Goal: Task Accomplishment & Management: Manage account settings

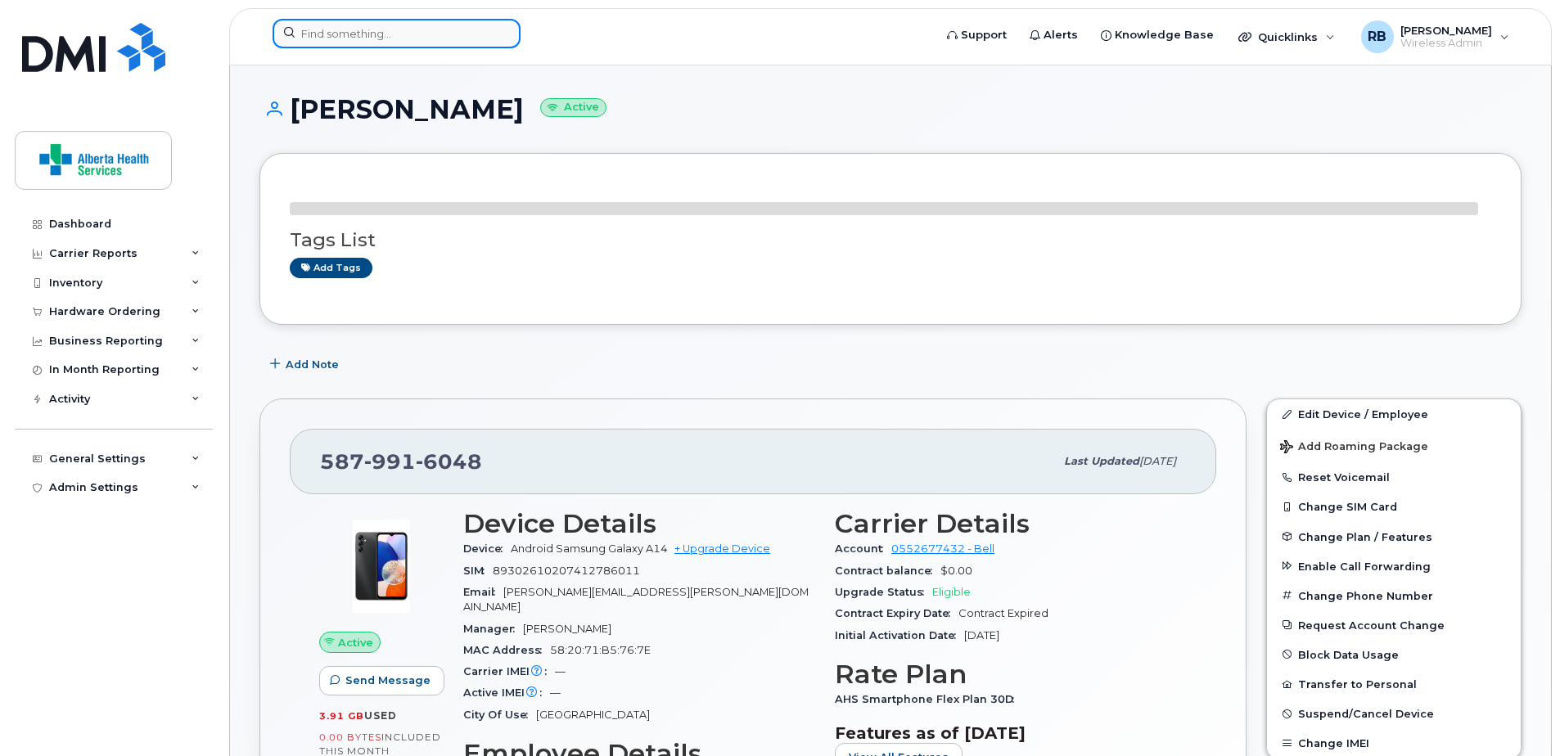
click at [375, 24] on input at bounding box center [397, 33] width 248 height 29
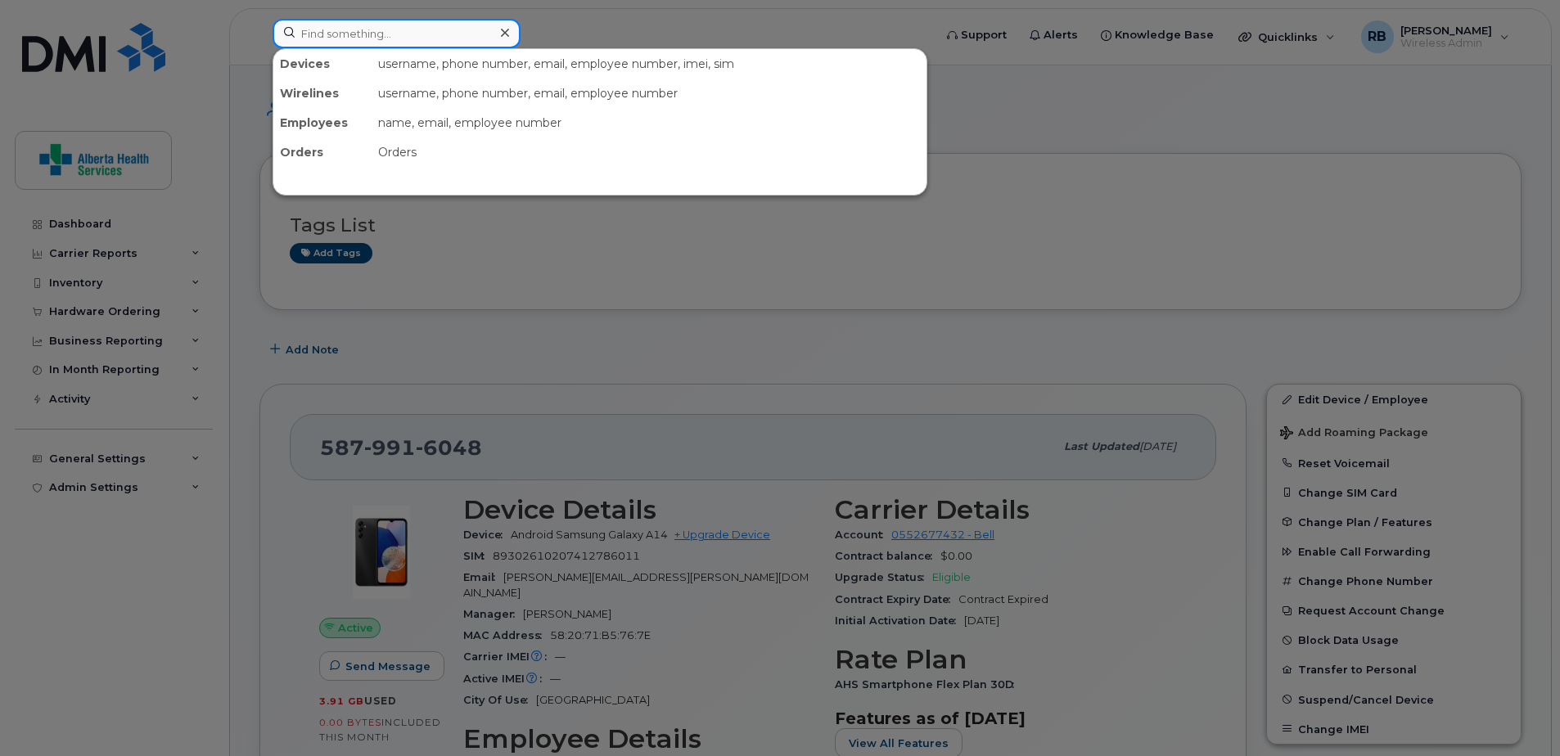
paste input "7802107774"
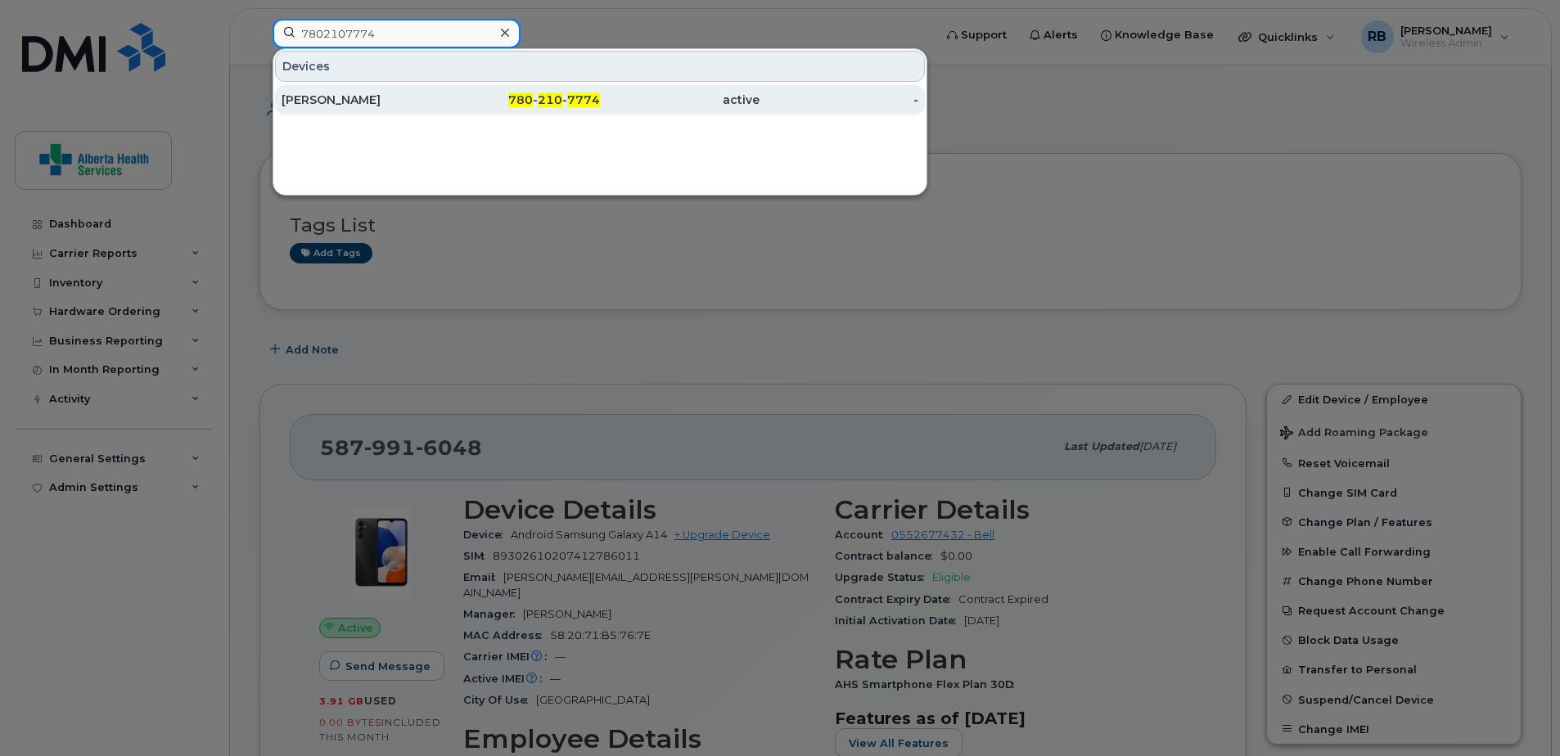
type input "7802107774"
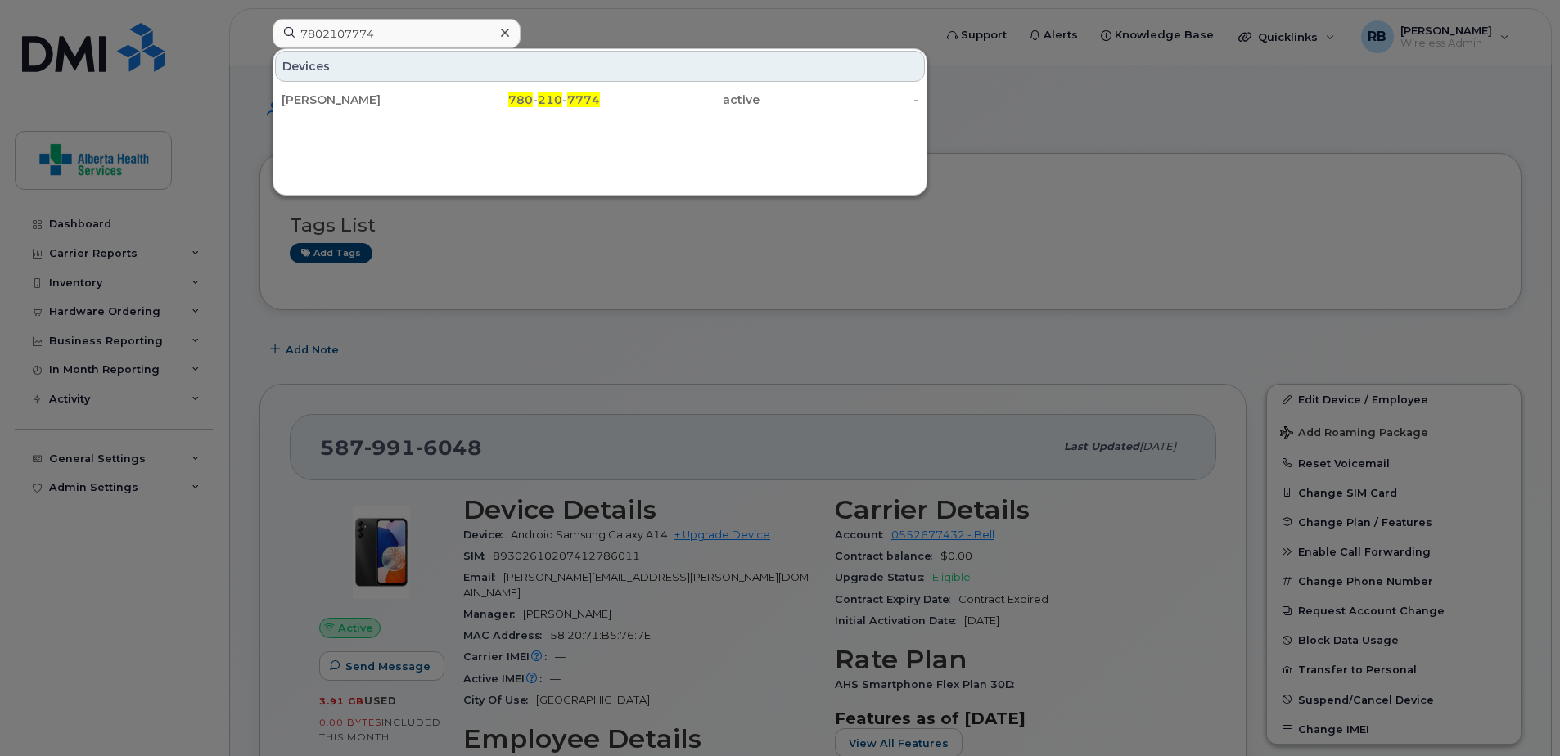
drag, startPoint x: 467, startPoint y: 105, endPoint x: 206, endPoint y: 140, distance: 263.5
click at [467, 105] on div "780 - 210 - 7774" at bounding box center [521, 100] width 160 height 16
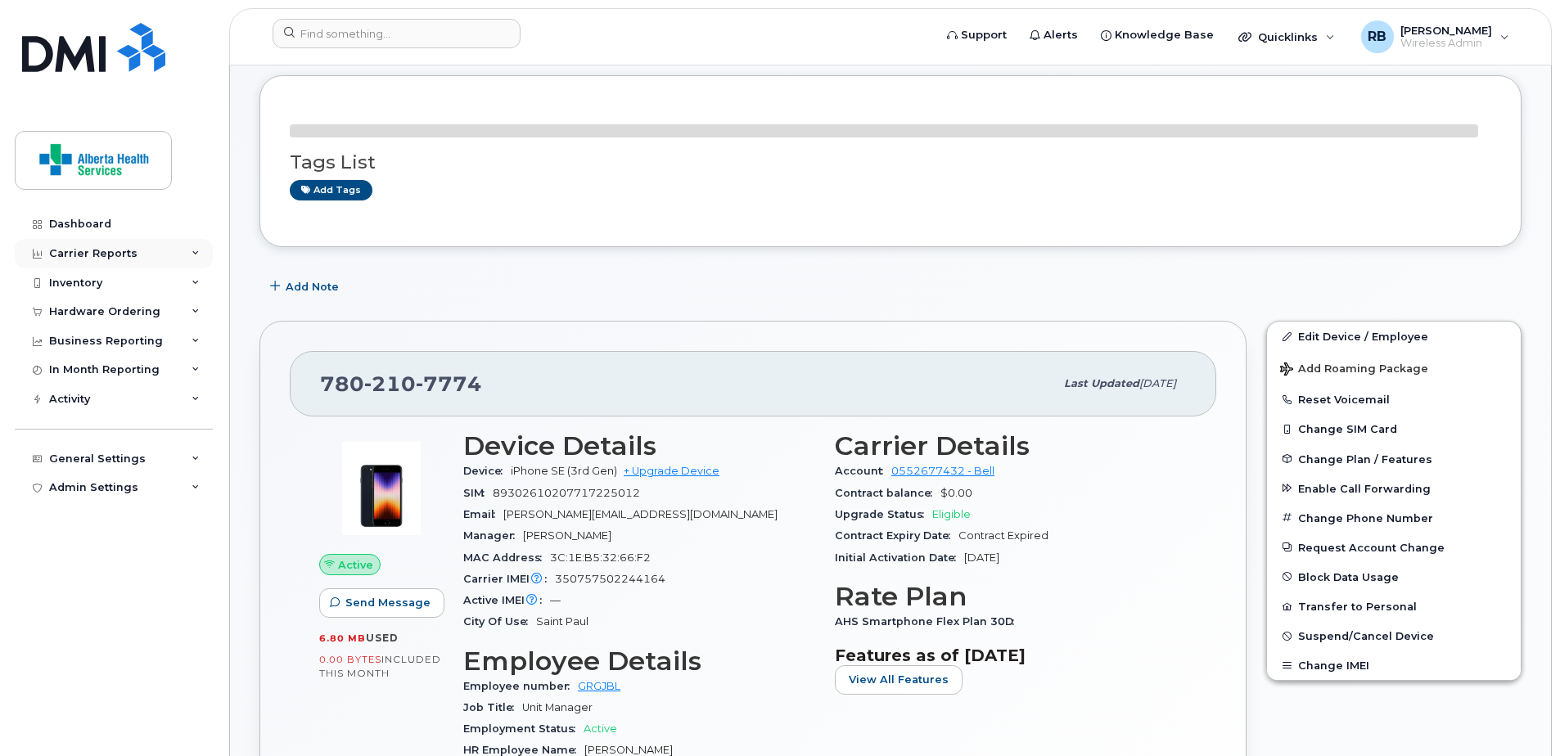
scroll to position [82, 0]
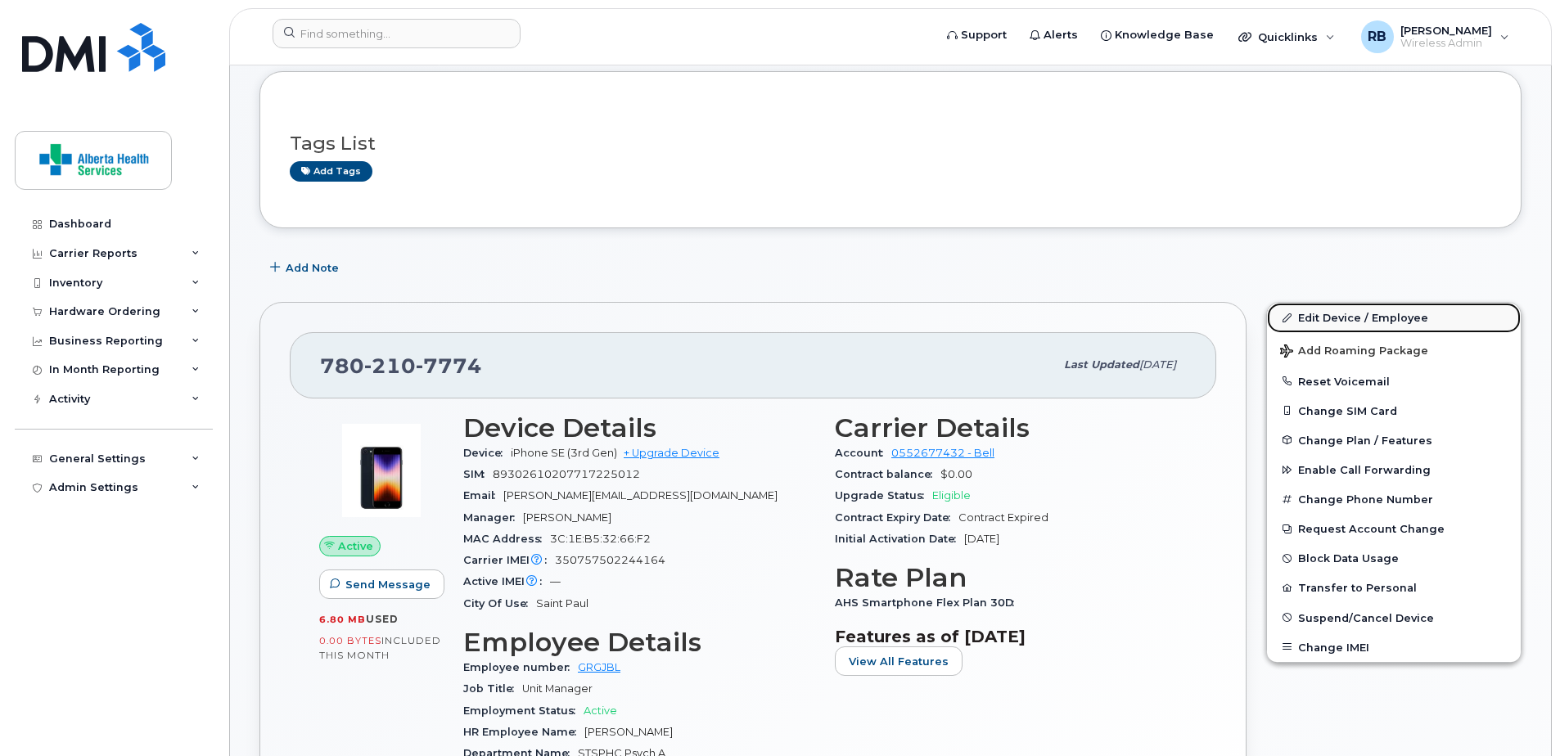
click at [1339, 326] on link "Edit Device / Employee" at bounding box center [1394, 317] width 254 height 29
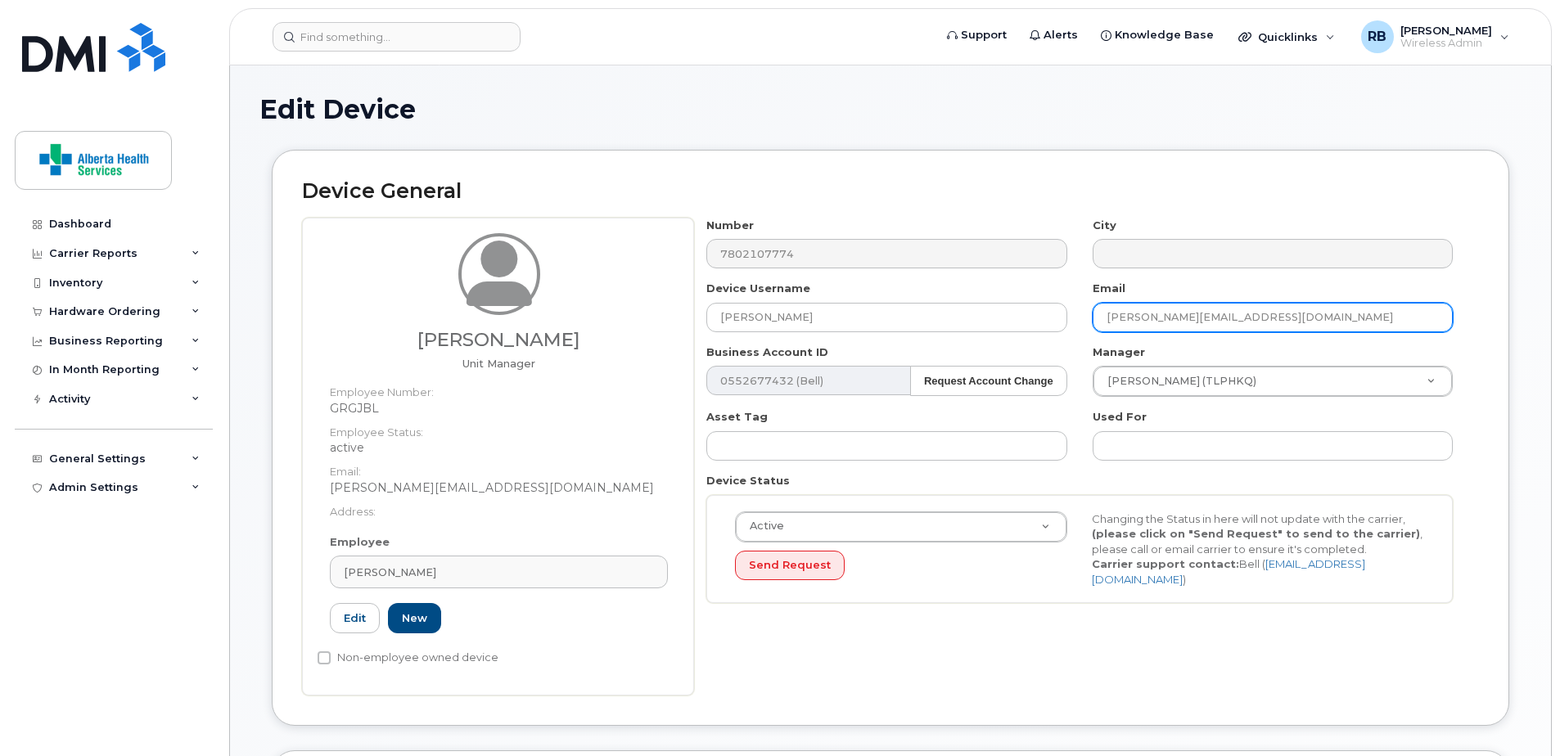
drag, startPoint x: 1369, startPoint y: 318, endPoint x: 1048, endPoint y: 278, distance: 324.2
click at [1048, 278] on div "Number 7802107774 City Device Username Jose Karaparambil Email Jose.Karaparambi…" at bounding box center [1080, 417] width 772 height 399
paste input "Debby.Bingham@albertahealthservices"
type input "Debby.Bingham@albertahealthservices.ca"
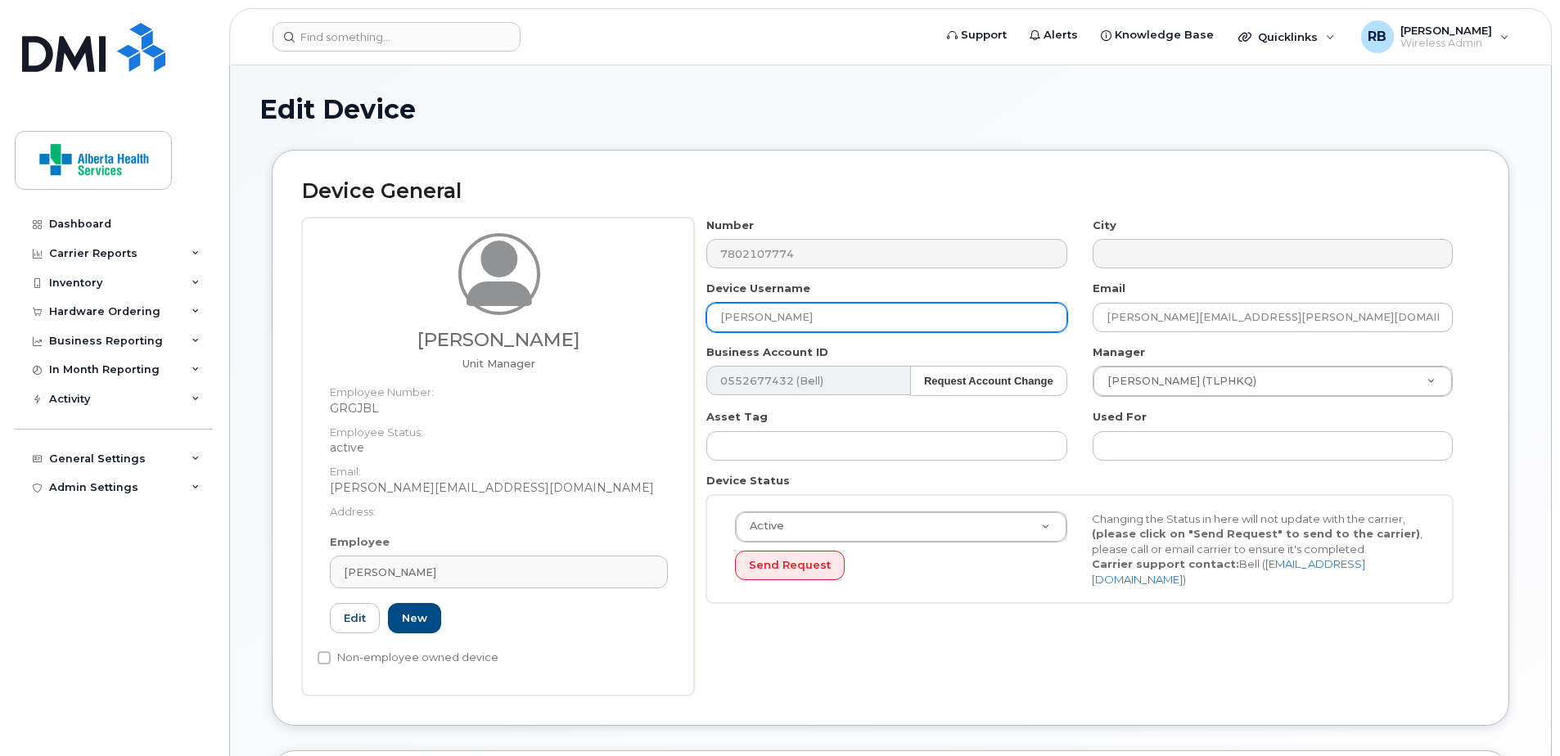
drag, startPoint x: 850, startPoint y: 323, endPoint x: 509, endPoint y: 308, distance: 340.8
click at [509, 308] on div "Jose Karaparambil Unit Manager Employee Number: GRGJBL Employee Status: active …" at bounding box center [890, 457] width 1177 height 478
paste input "Debby Bingham"
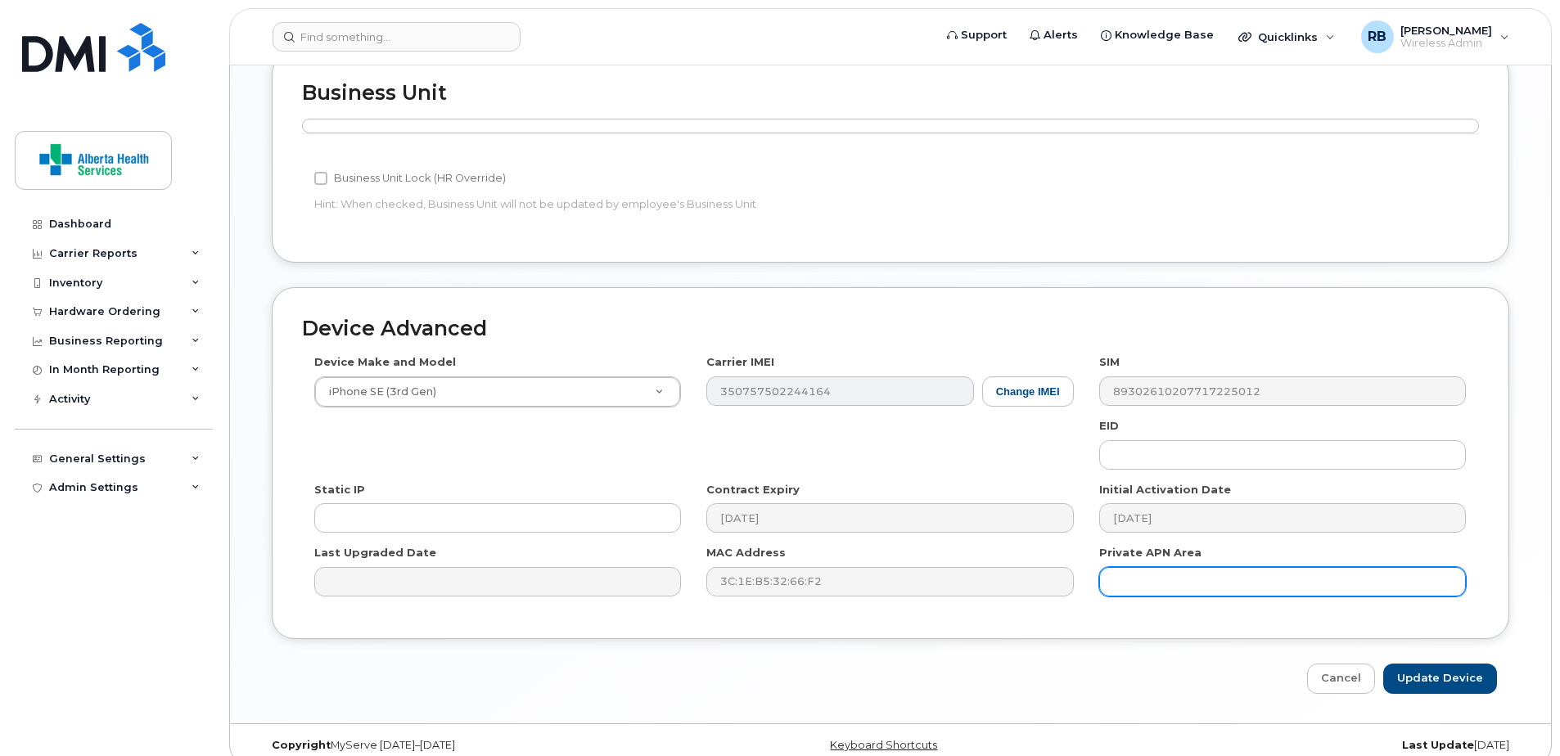
scroll to position [719, 0]
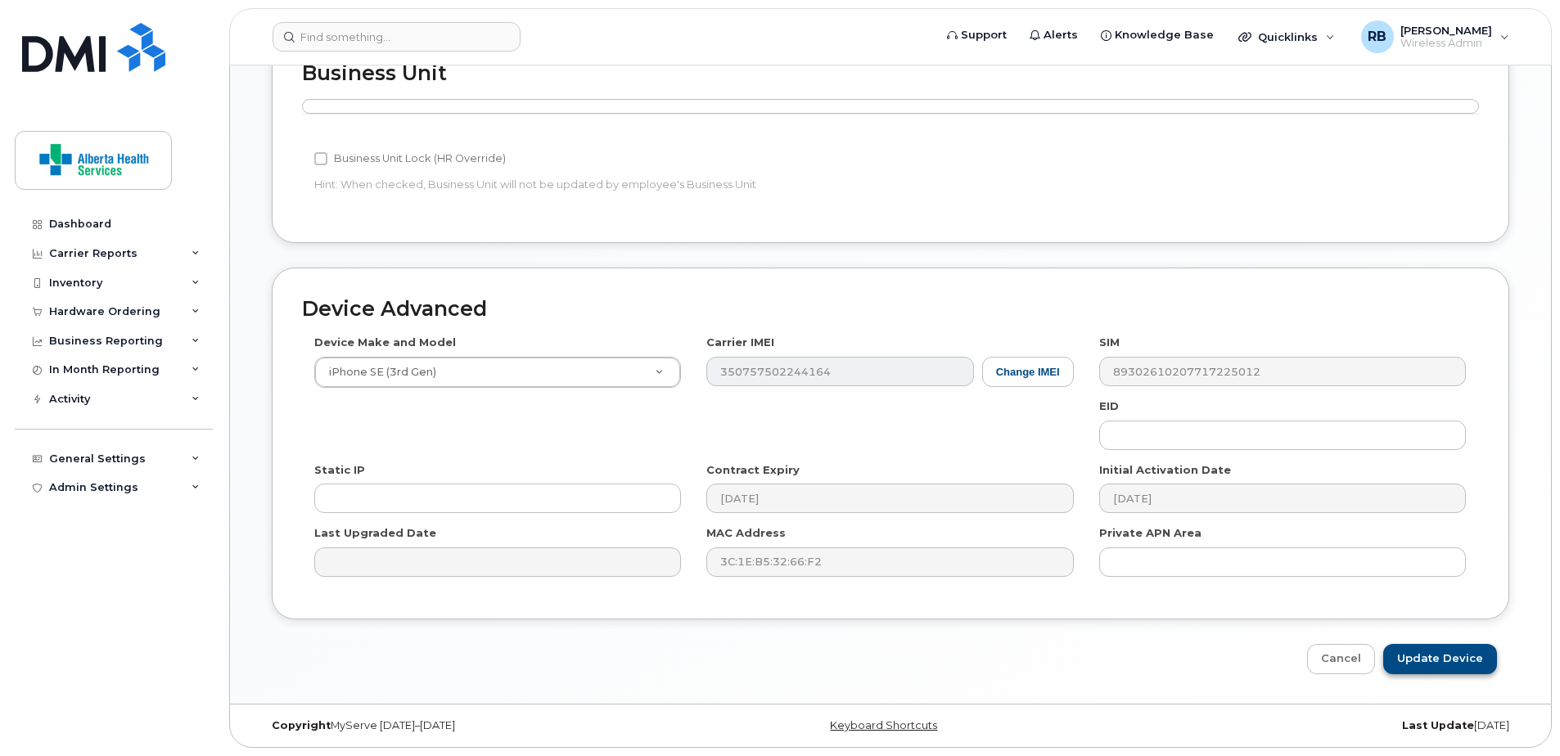
type input "Debby Bingham"
click at [1451, 662] on input "Update Device" at bounding box center [1440, 659] width 114 height 30
type input "Saving..."
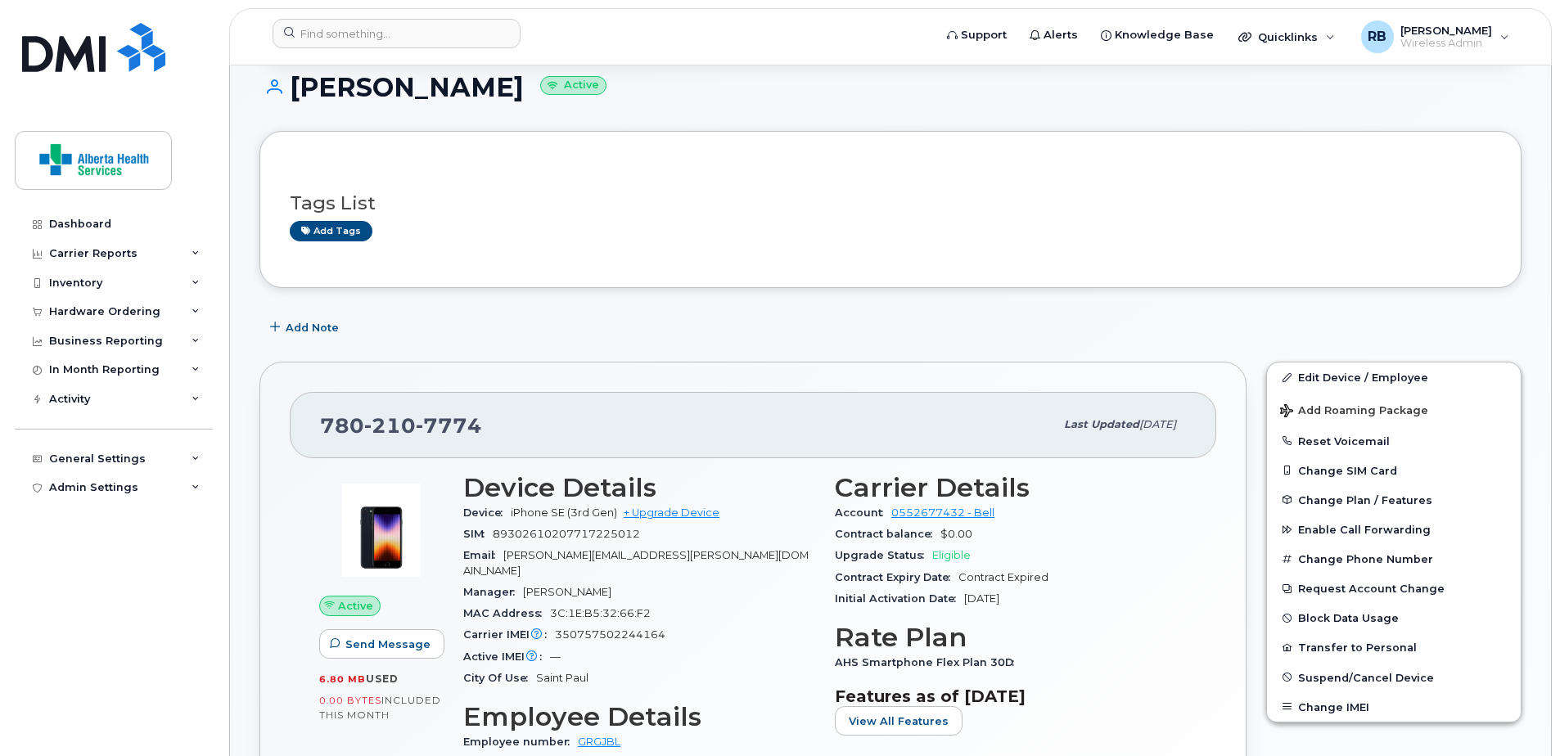
scroll to position [164, 0]
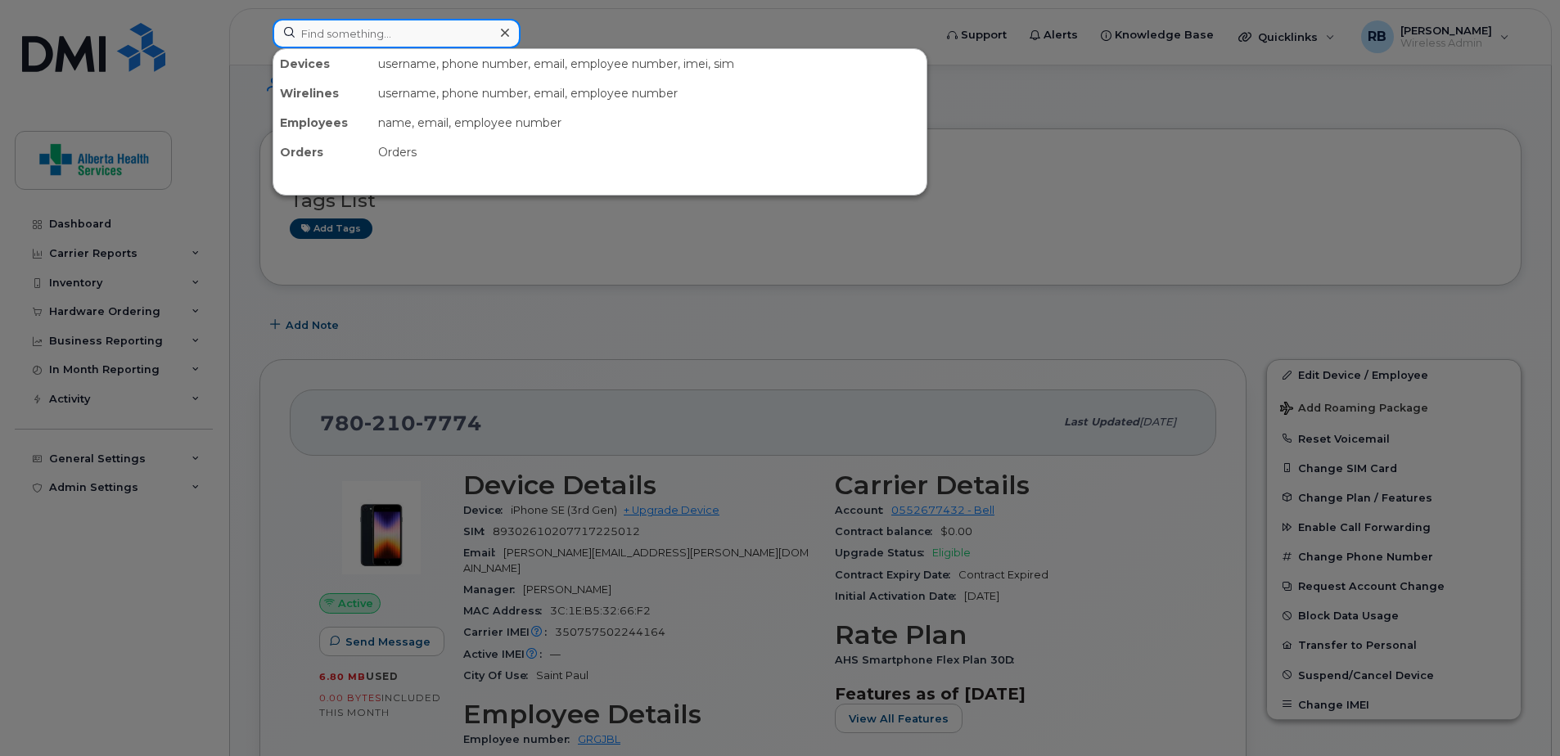
click at [381, 34] on input at bounding box center [397, 33] width 248 height 29
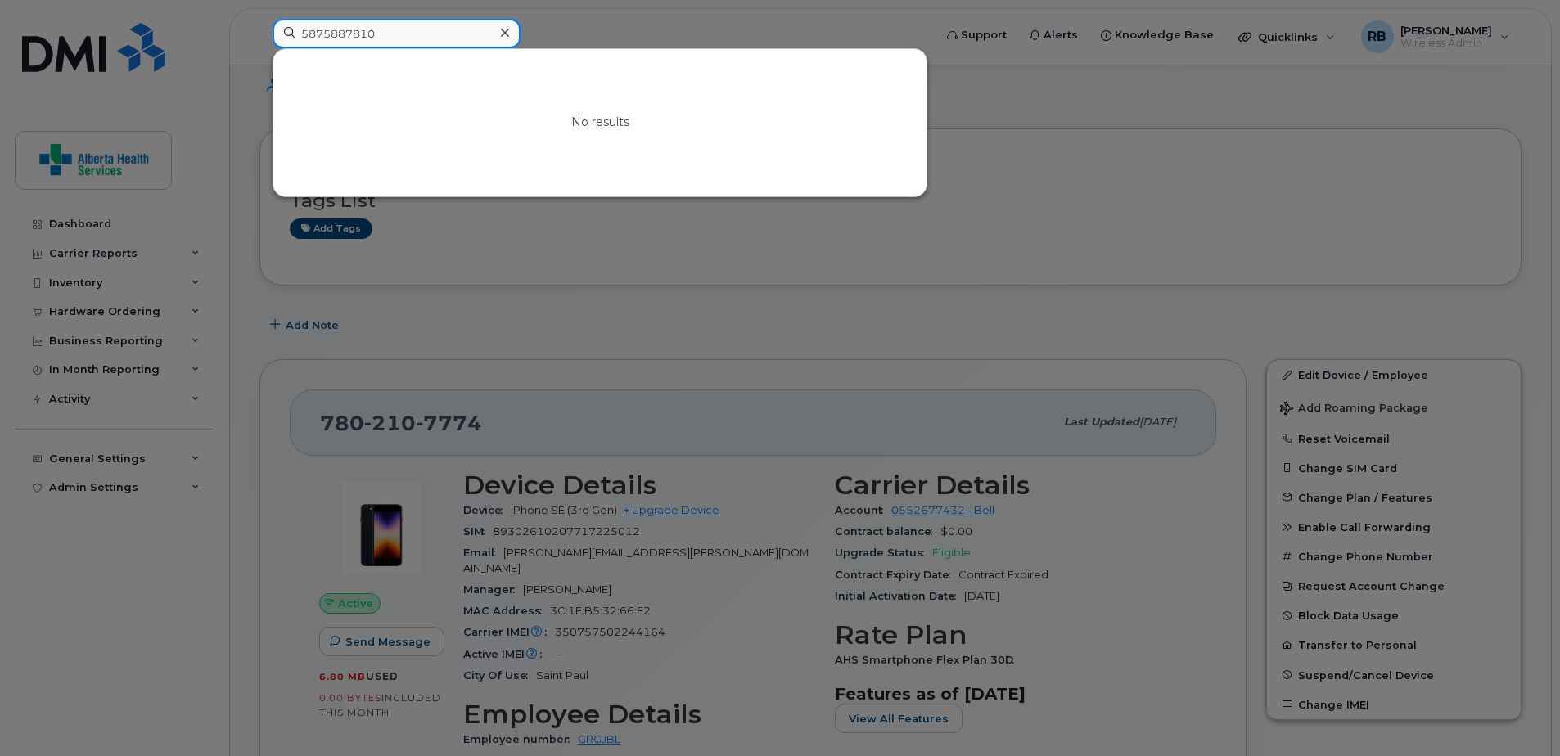
drag, startPoint x: 381, startPoint y: 34, endPoint x: 213, endPoint y: 7, distance: 170.9
click at [259, 19] on div "5875887810 No results" at bounding box center [597, 37] width 676 height 36
click at [383, 33] on input "5875887810" at bounding box center [397, 33] width 248 height 29
drag, startPoint x: 390, startPoint y: 32, endPoint x: 175, endPoint y: 25, distance: 214.6
click at [259, 25] on div "5875887810 No results" at bounding box center [597, 37] width 676 height 36
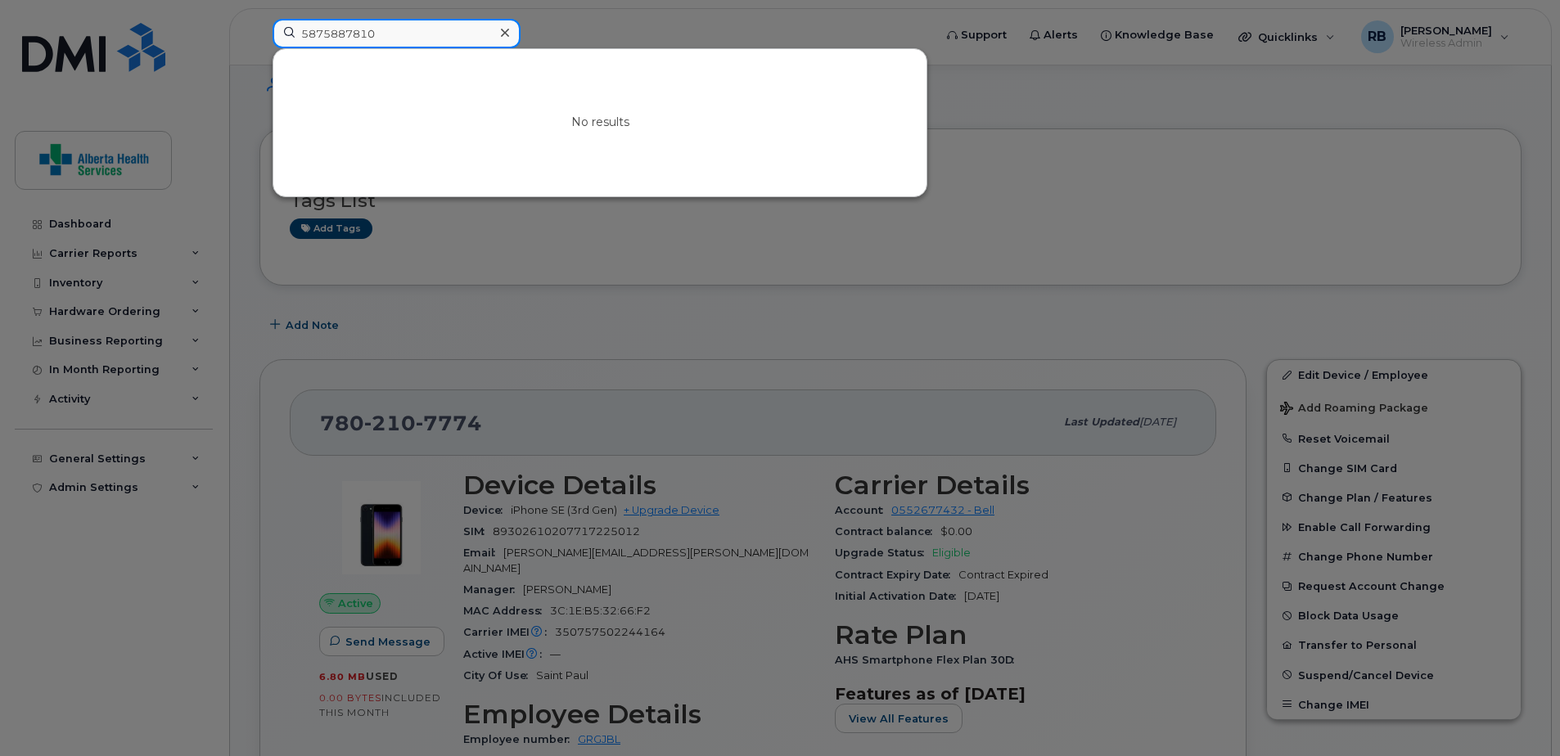
paste input "780-913-8651"
type input "780-913-8651"
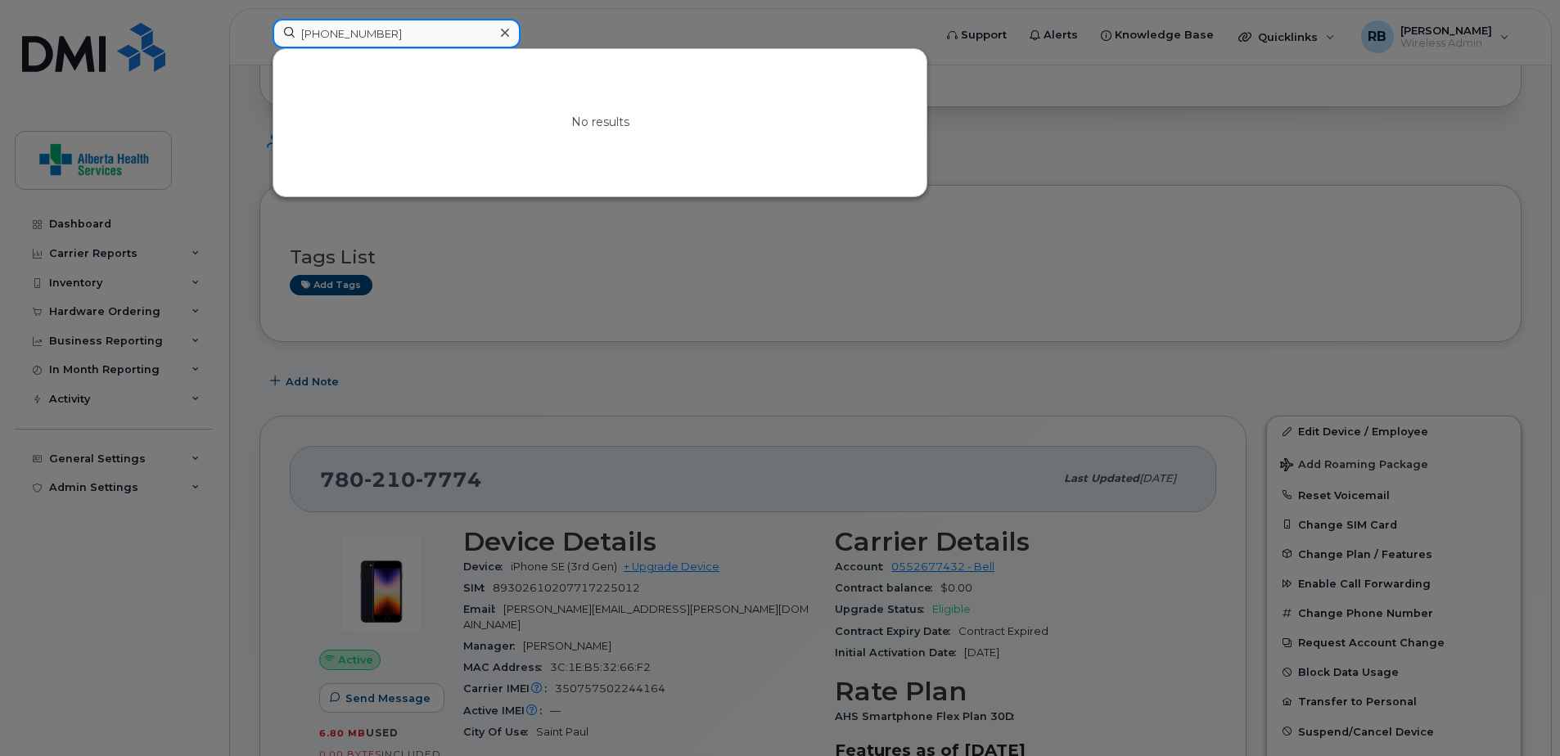
scroll to position [82, 0]
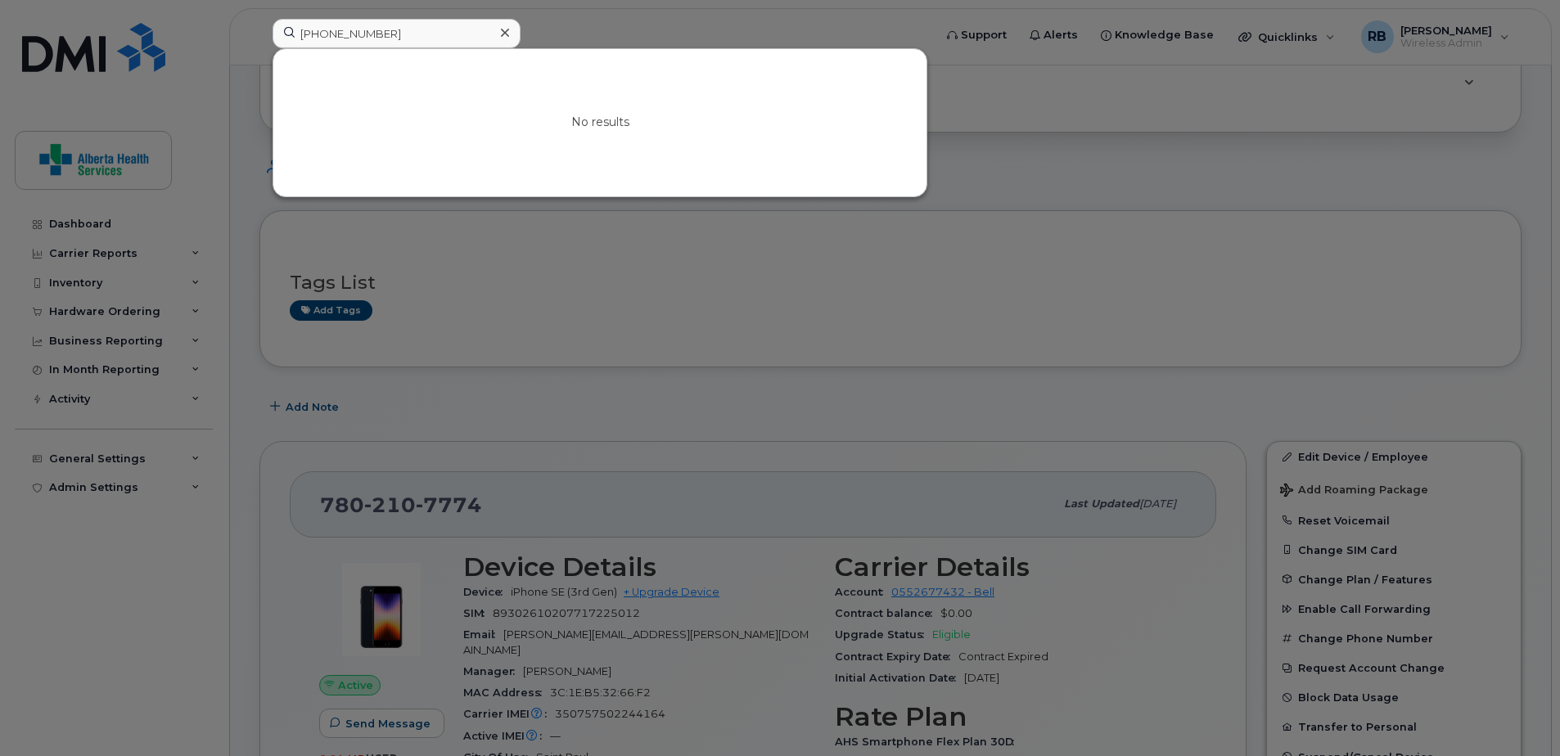
click at [503, 35] on icon at bounding box center [505, 33] width 8 height 8
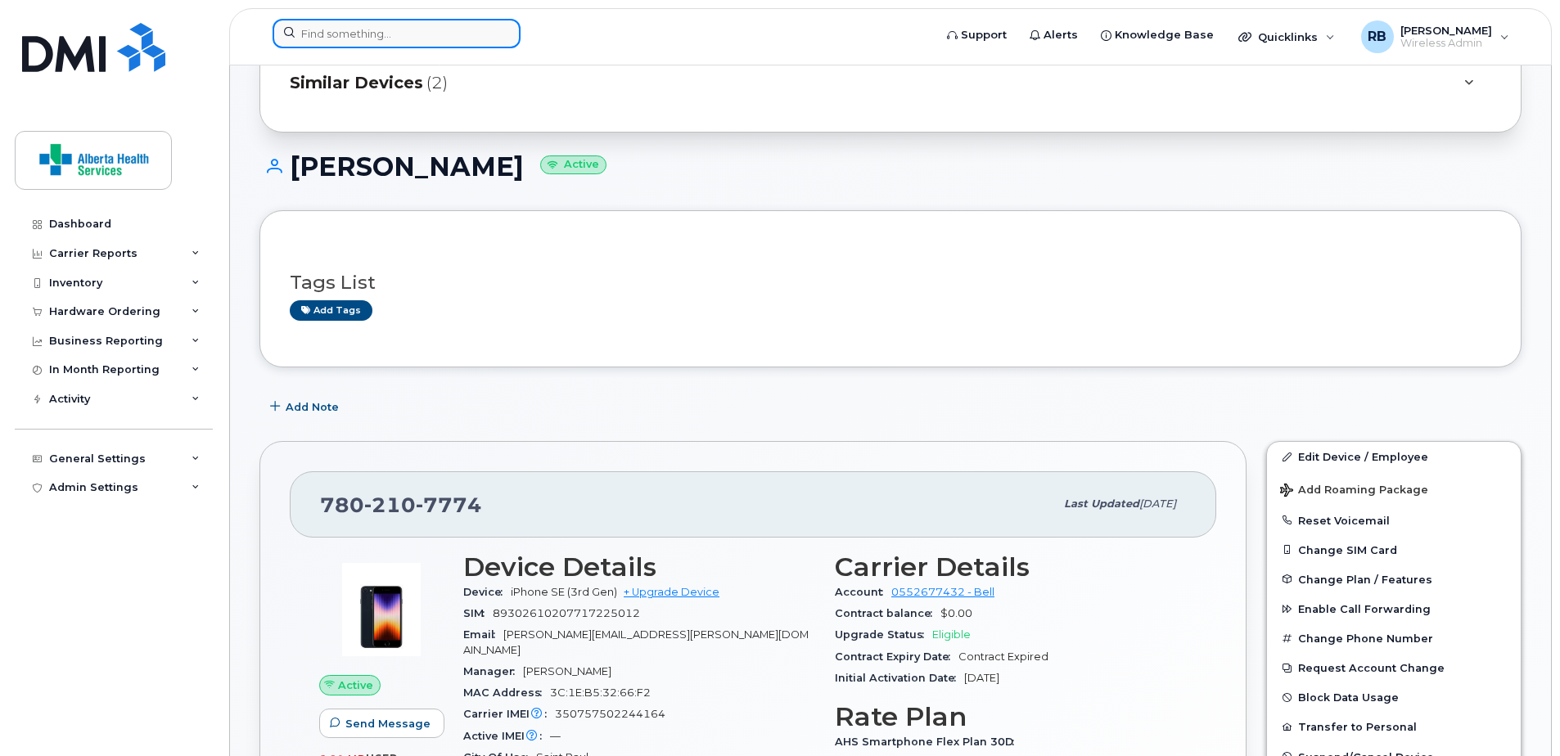
click at [395, 25] on input at bounding box center [397, 33] width 248 height 29
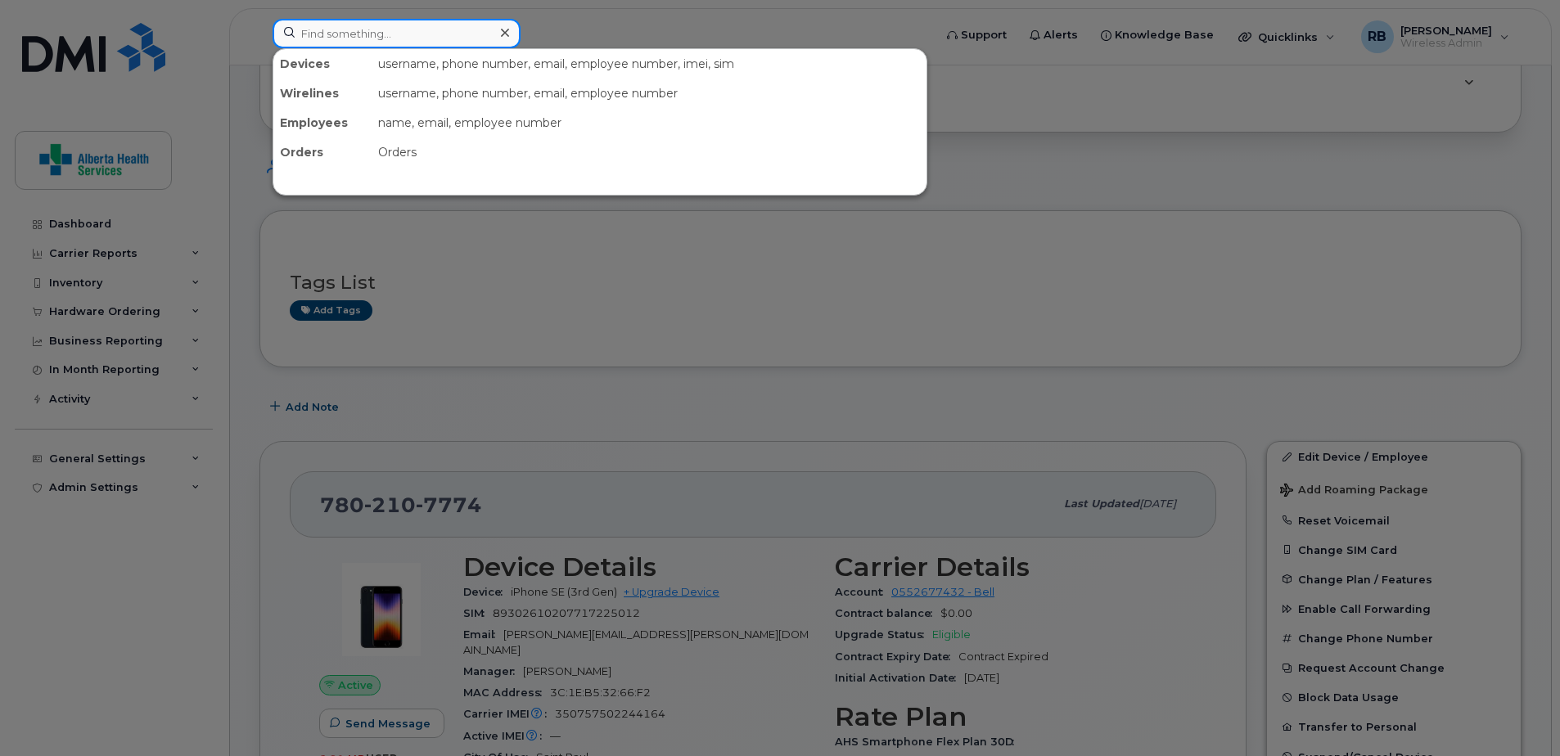
paste input "4033318524"
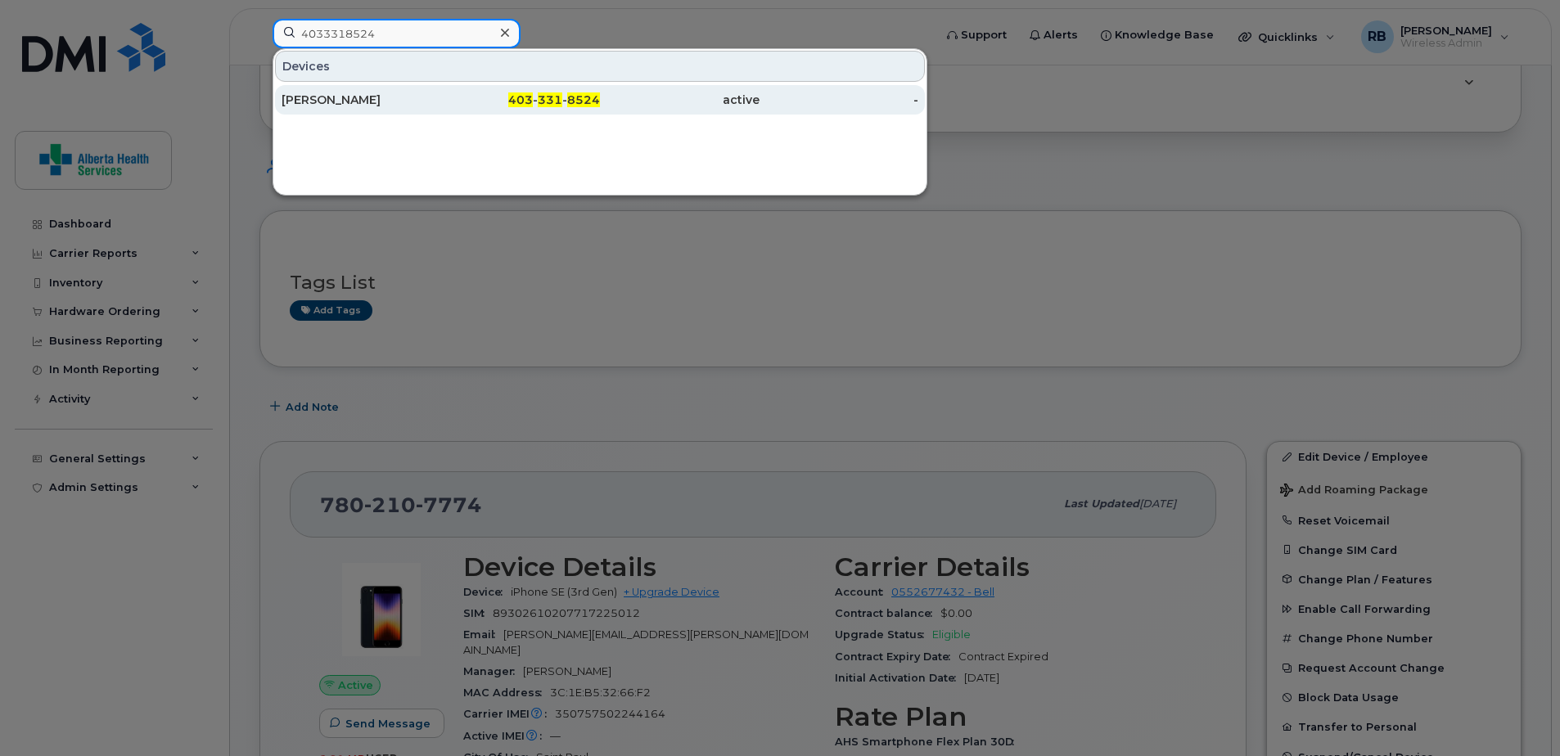
type input "4033318524"
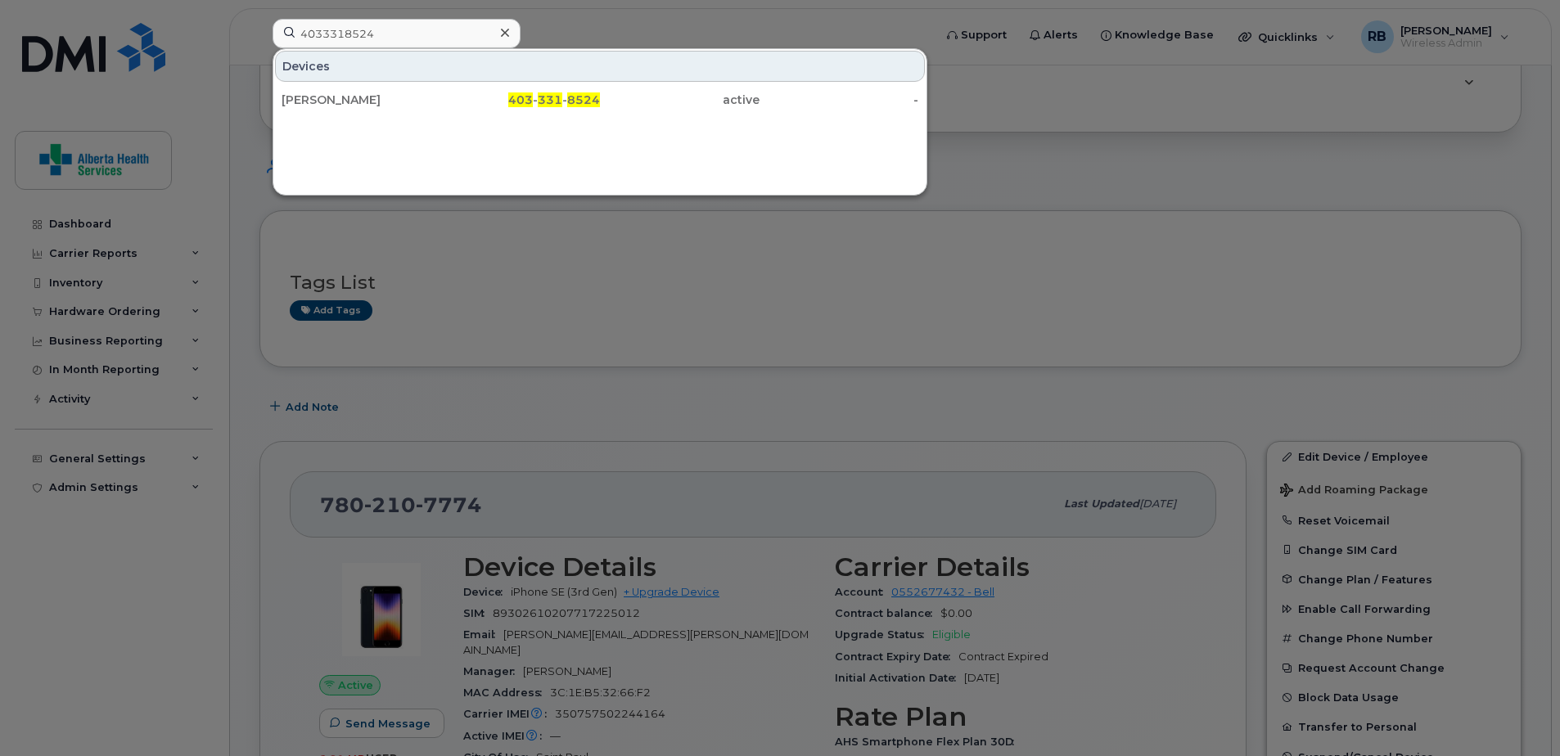
drag, startPoint x: 493, startPoint y: 104, endPoint x: 15, endPoint y: 155, distance: 480.7
click at [493, 104] on div "403 - 331 - 8524" at bounding box center [521, 100] width 160 height 16
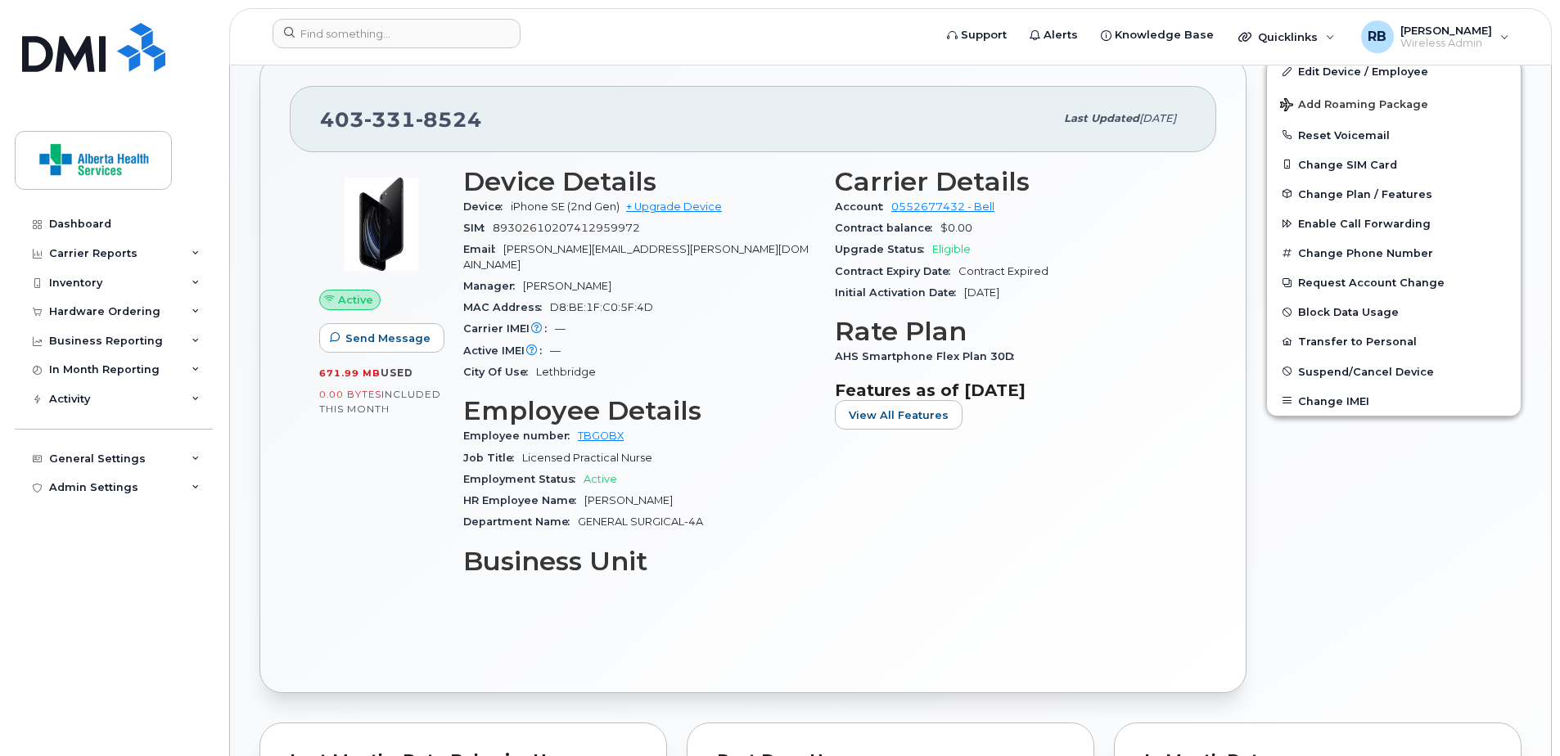
scroll to position [327, 0]
